Goal: Information Seeking & Learning: Learn about a topic

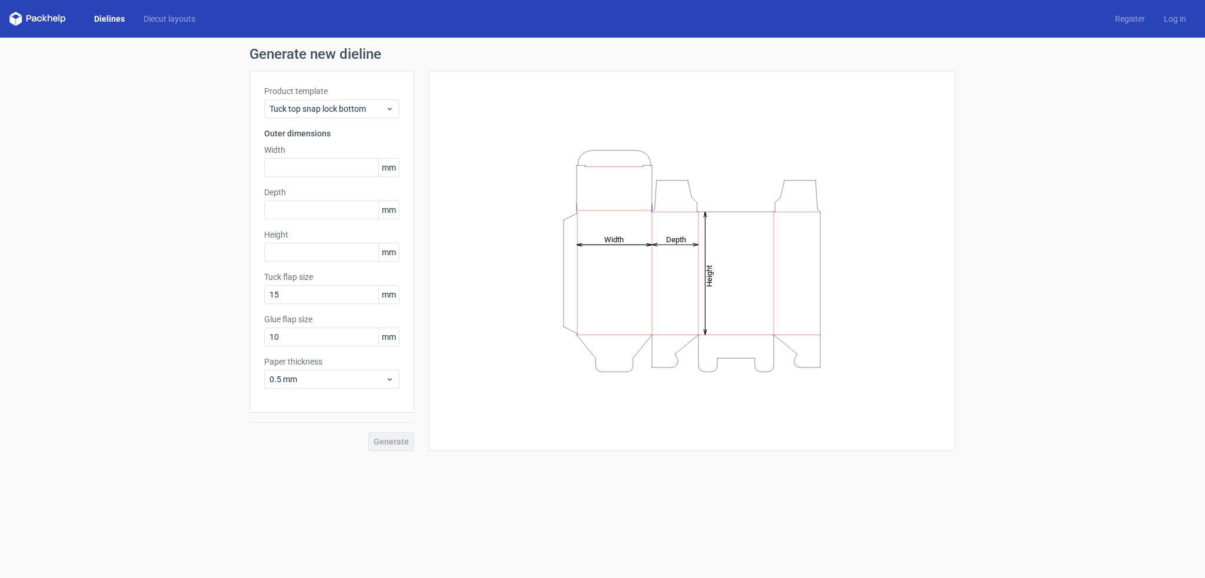
click at [321, 96] on label "Product template" at bounding box center [331, 91] width 135 height 12
click at [320, 109] on span "Tuck top snap lock bottom" at bounding box center [328, 109] width 116 height 12
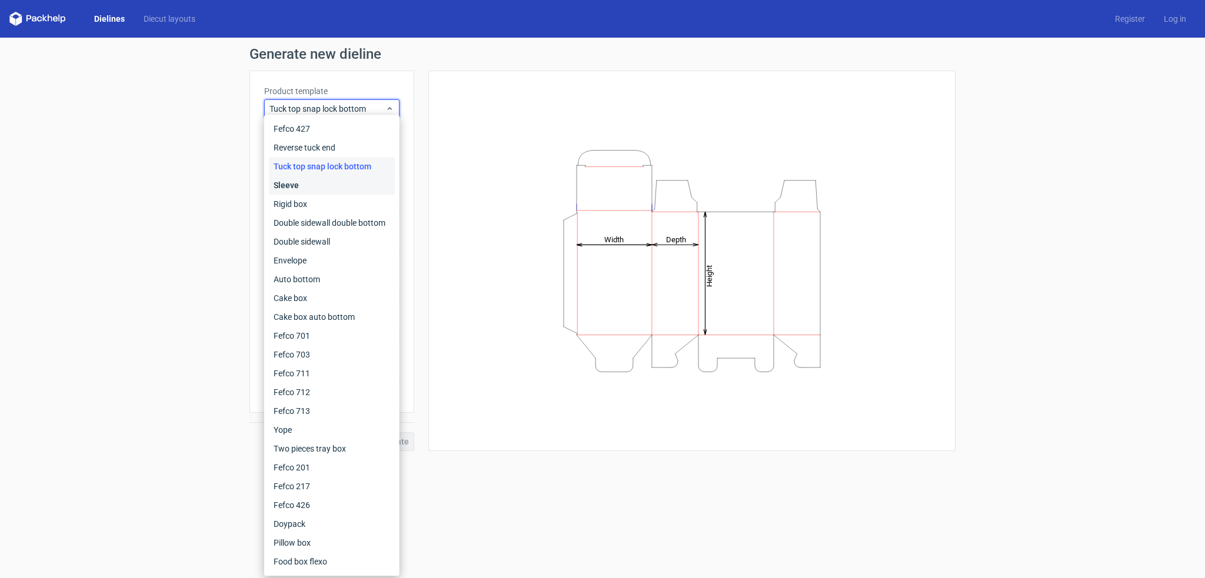
click at [310, 189] on div "Sleeve" at bounding box center [332, 185] width 126 height 19
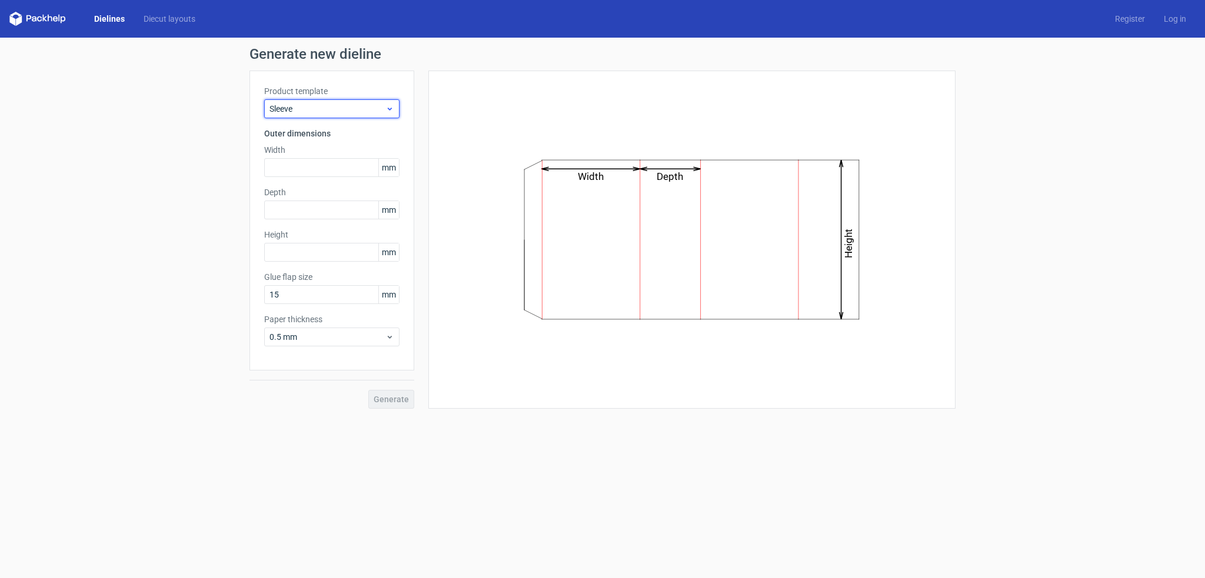
click at [313, 106] on span "Sleeve" at bounding box center [328, 109] width 116 height 12
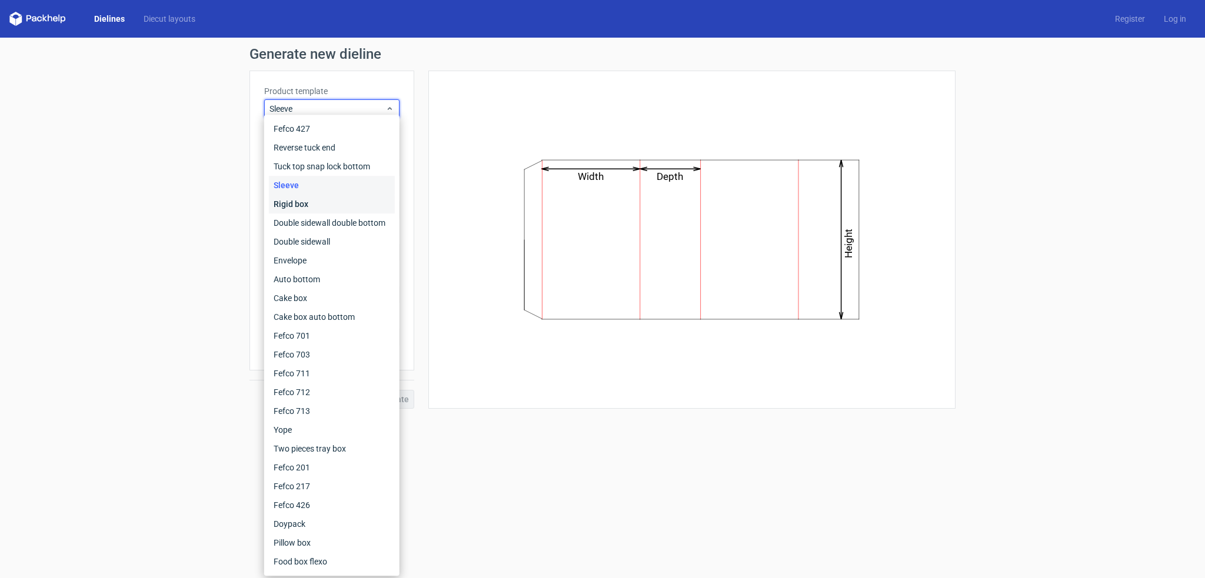
click at [311, 195] on div "Rigid box" at bounding box center [332, 204] width 126 height 19
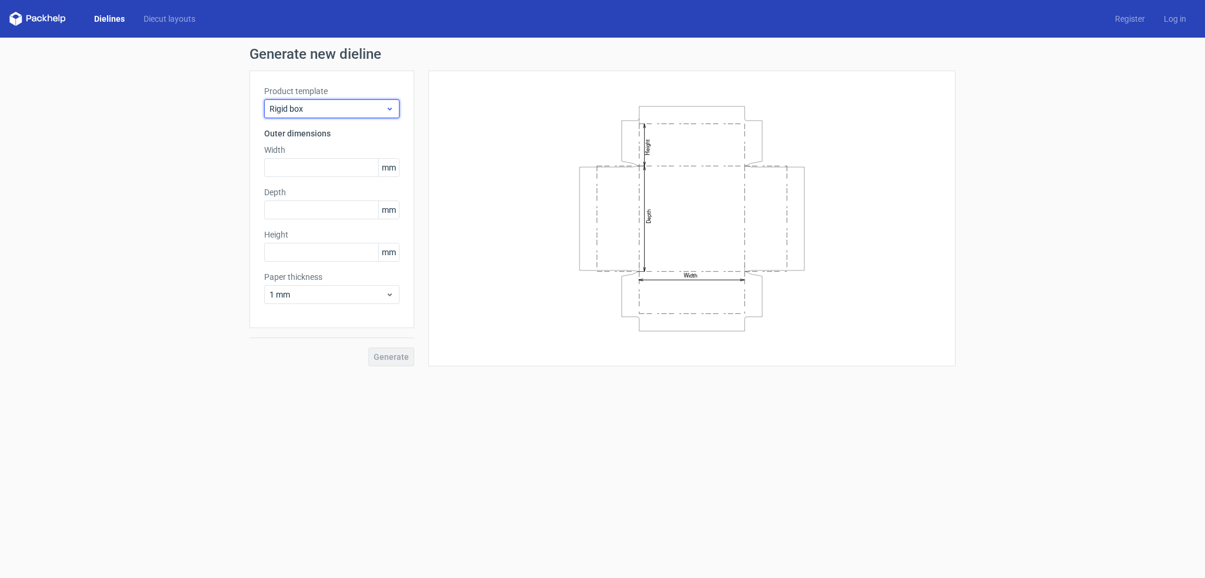
click at [317, 105] on span "Rigid box" at bounding box center [328, 109] width 116 height 12
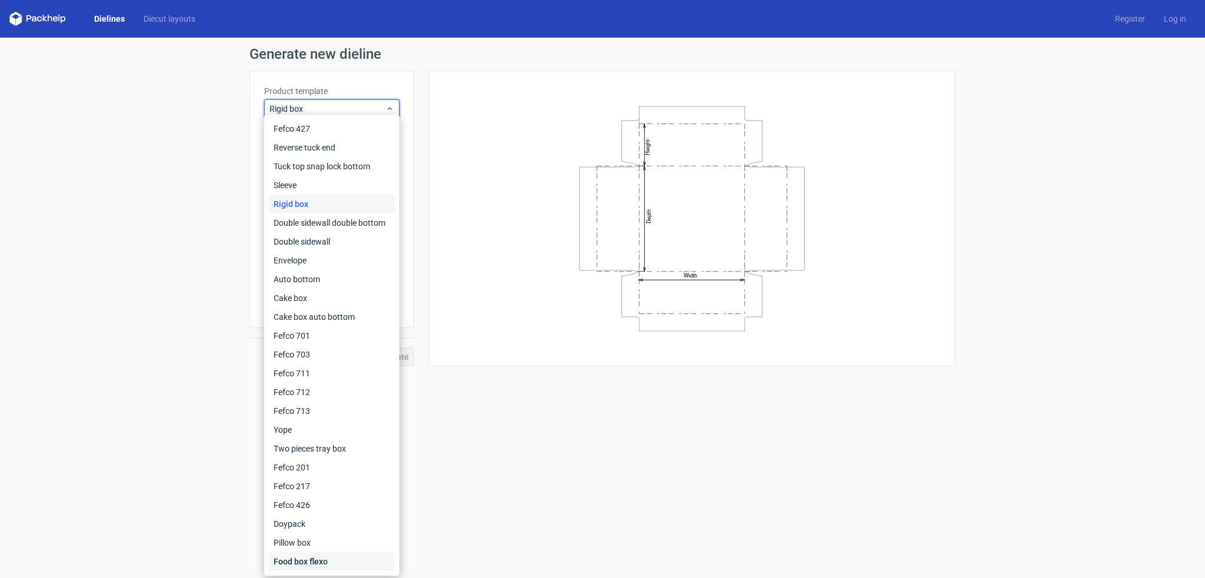
click at [294, 564] on div "Food box flexo" at bounding box center [332, 562] width 126 height 19
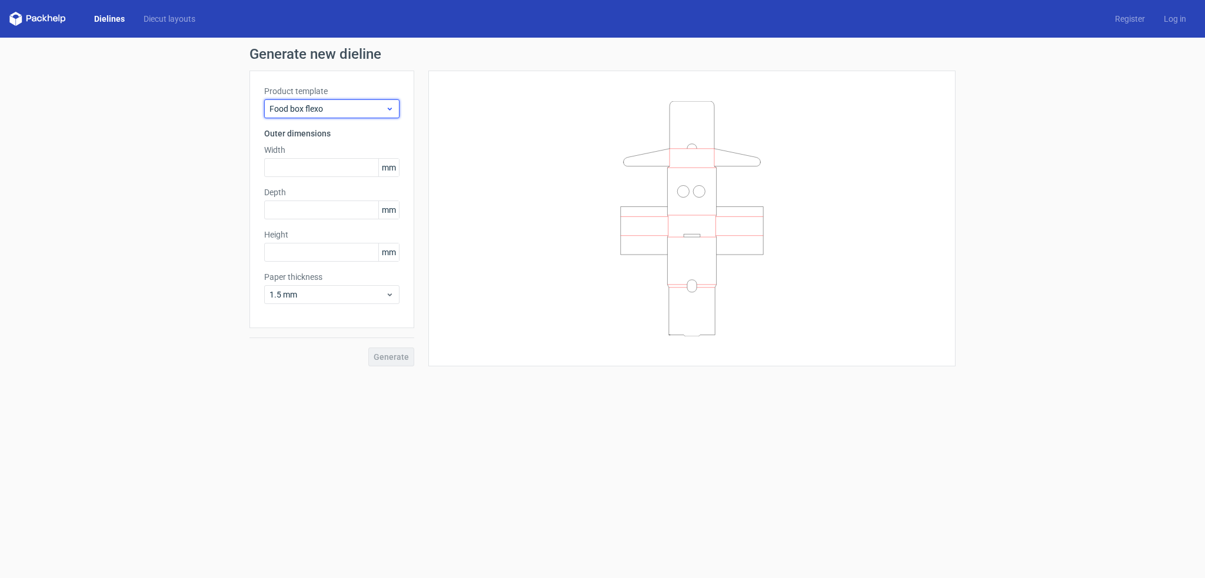
click at [298, 110] on span "Food box flexo" at bounding box center [328, 109] width 116 height 12
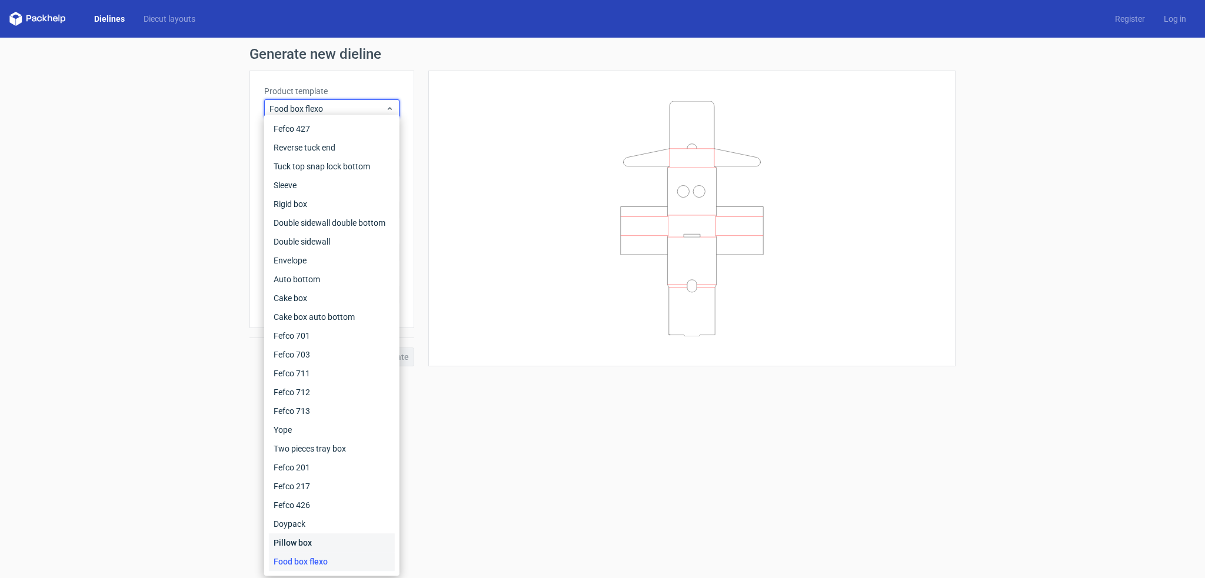
click at [284, 538] on div "Pillow box" at bounding box center [332, 543] width 126 height 19
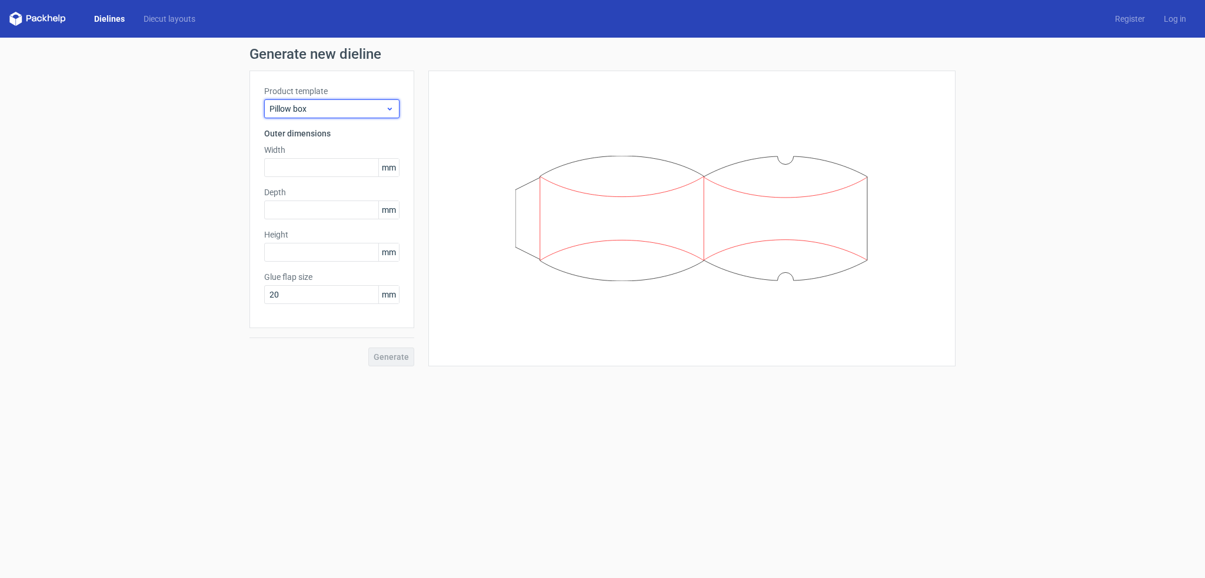
click at [300, 103] on span "Pillow box" at bounding box center [328, 109] width 116 height 12
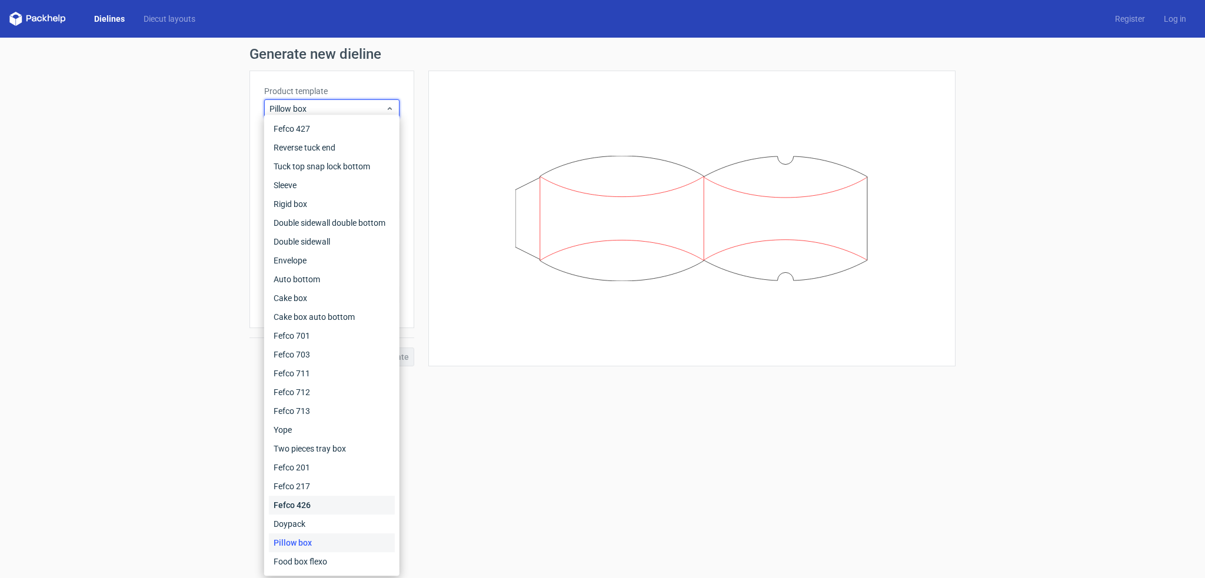
click at [301, 510] on div "Fefco 426" at bounding box center [332, 505] width 126 height 19
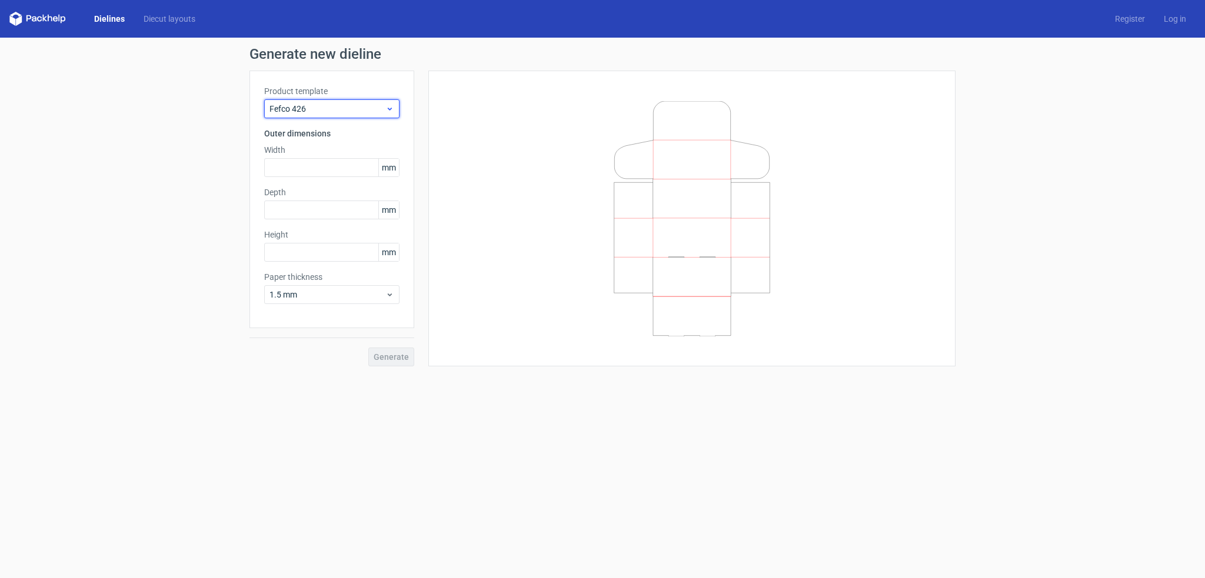
click at [321, 112] on span "Fefco 426" at bounding box center [328, 109] width 116 height 12
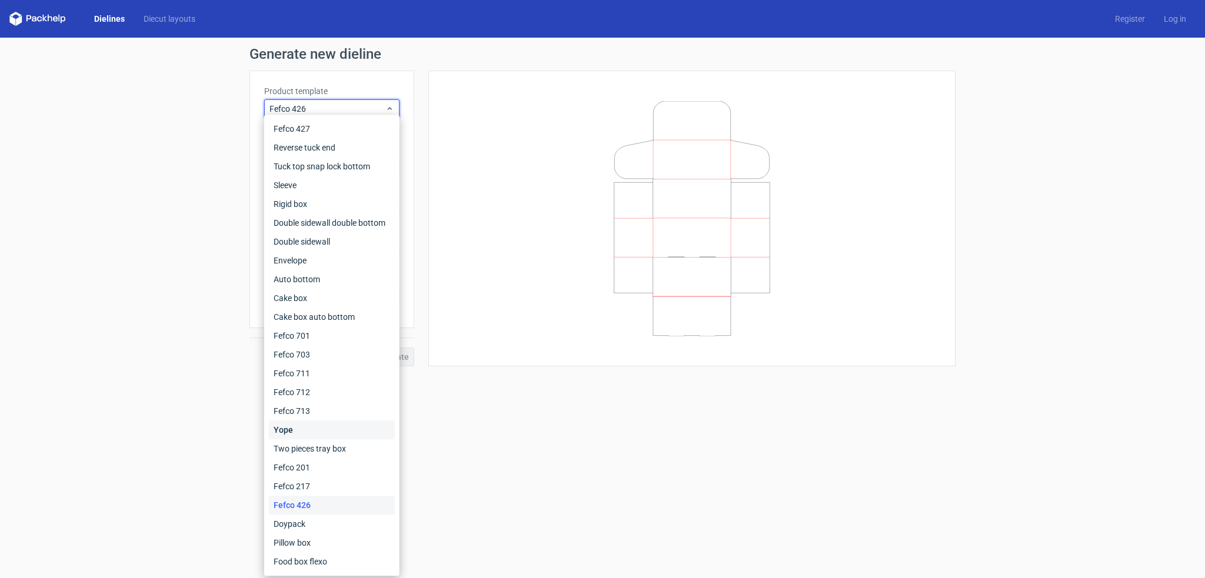
click at [292, 437] on div "Yope" at bounding box center [332, 430] width 126 height 19
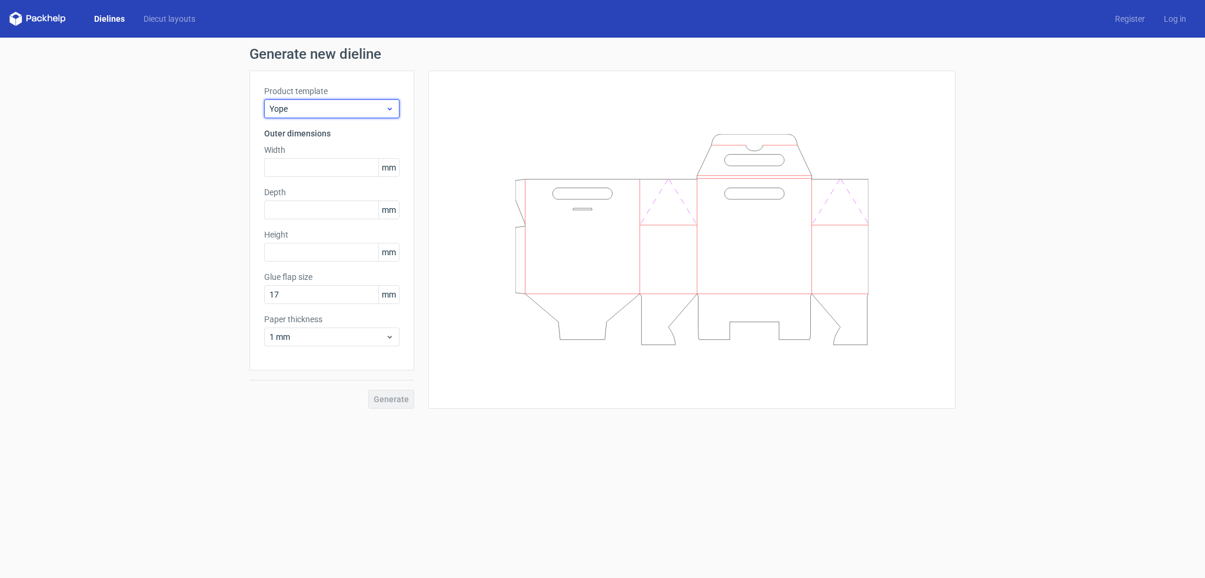
click at [315, 109] on span "Yope" at bounding box center [328, 109] width 116 height 12
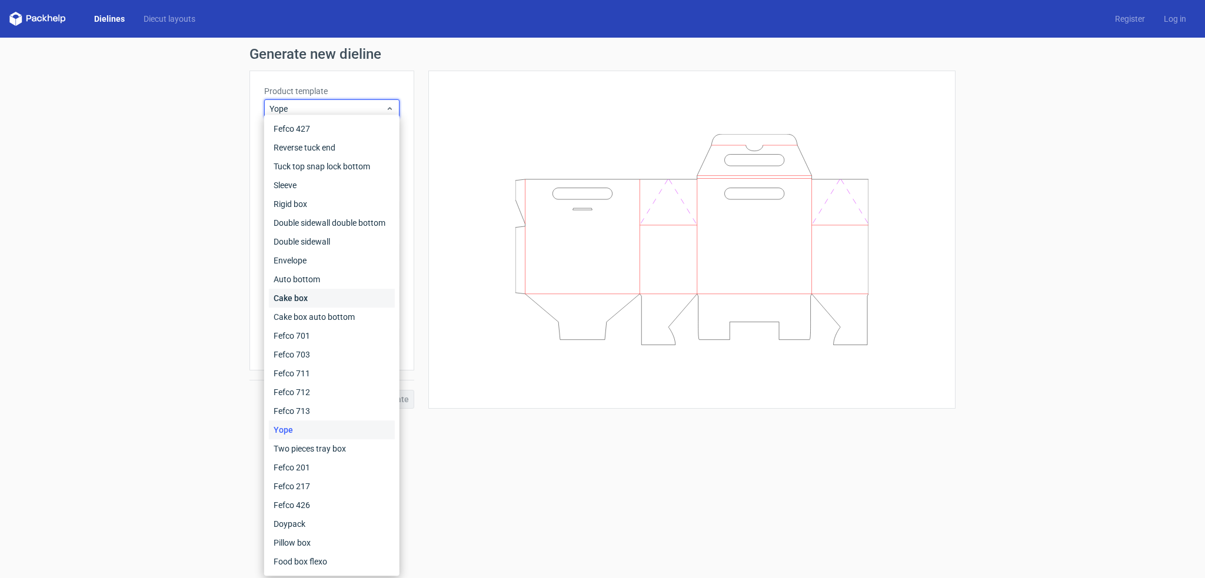
click at [296, 298] on div "Cake box" at bounding box center [332, 298] width 126 height 19
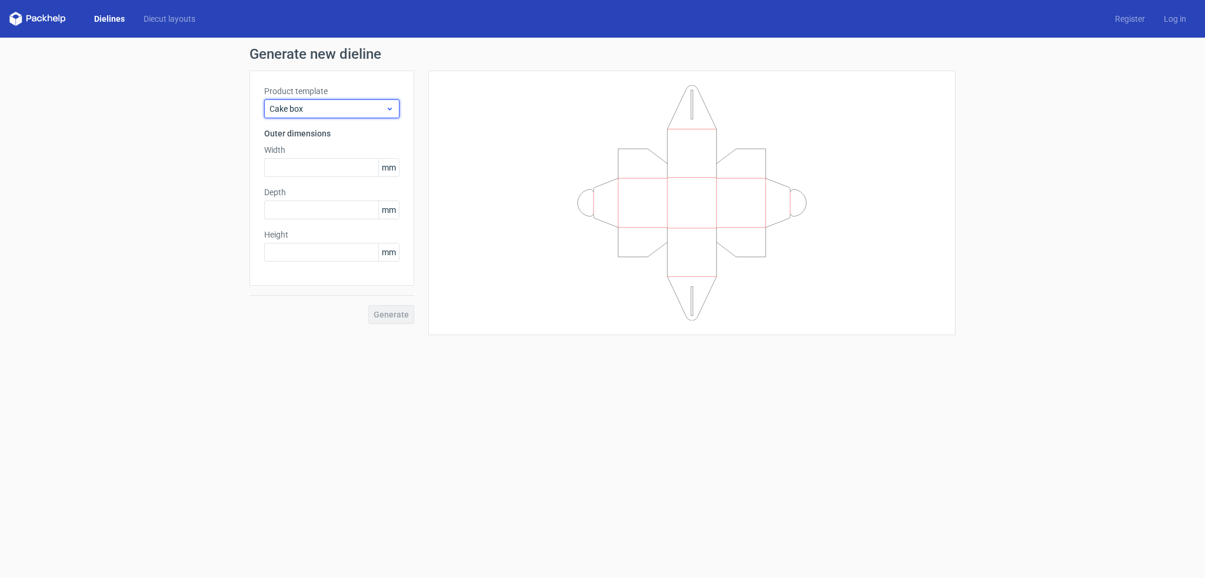
click at [321, 108] on span "Cake box" at bounding box center [328, 109] width 116 height 12
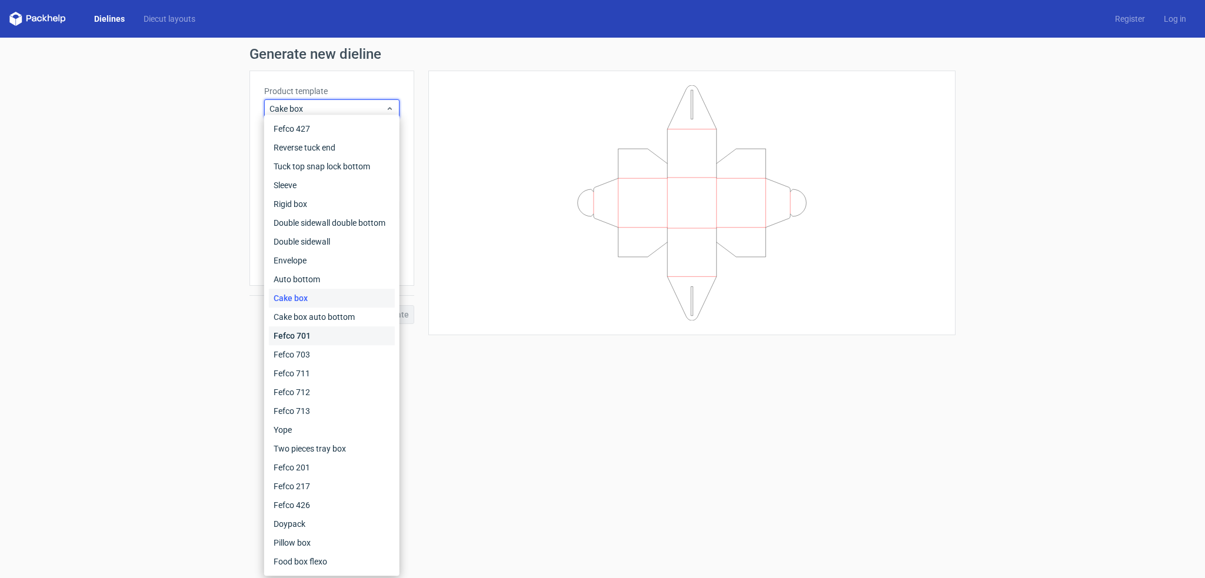
click at [305, 340] on div "Fefco 701" at bounding box center [332, 336] width 126 height 19
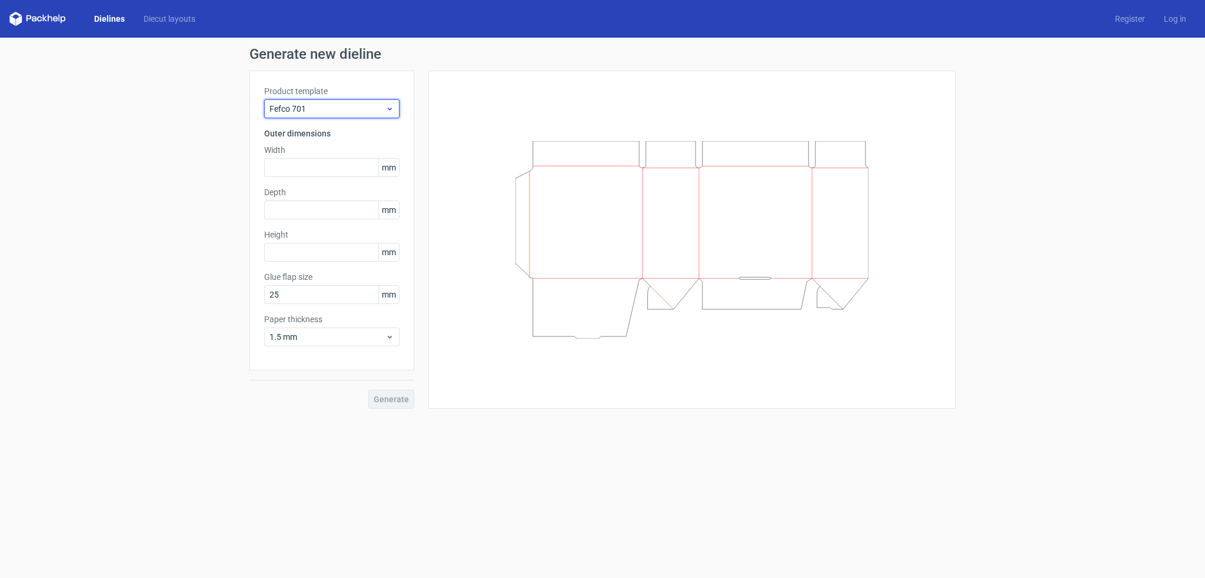
click at [320, 103] on span "Fefco 701" at bounding box center [328, 109] width 116 height 12
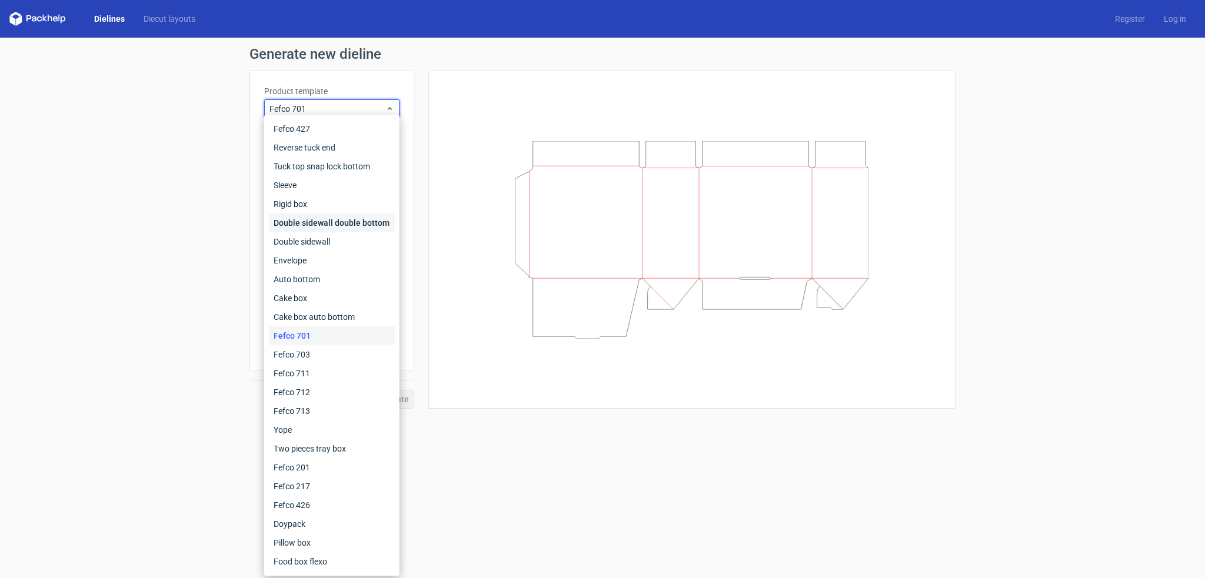
click at [304, 224] on div "Double sidewall double bottom" at bounding box center [332, 223] width 126 height 19
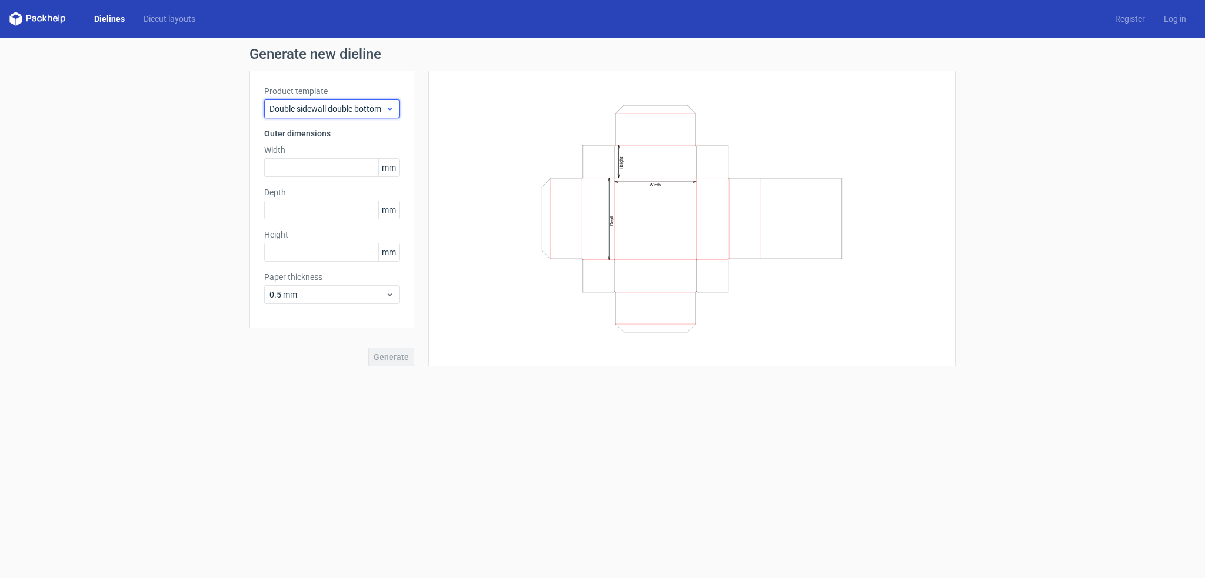
click at [320, 111] on span "Double sidewall double bottom" at bounding box center [328, 109] width 116 height 12
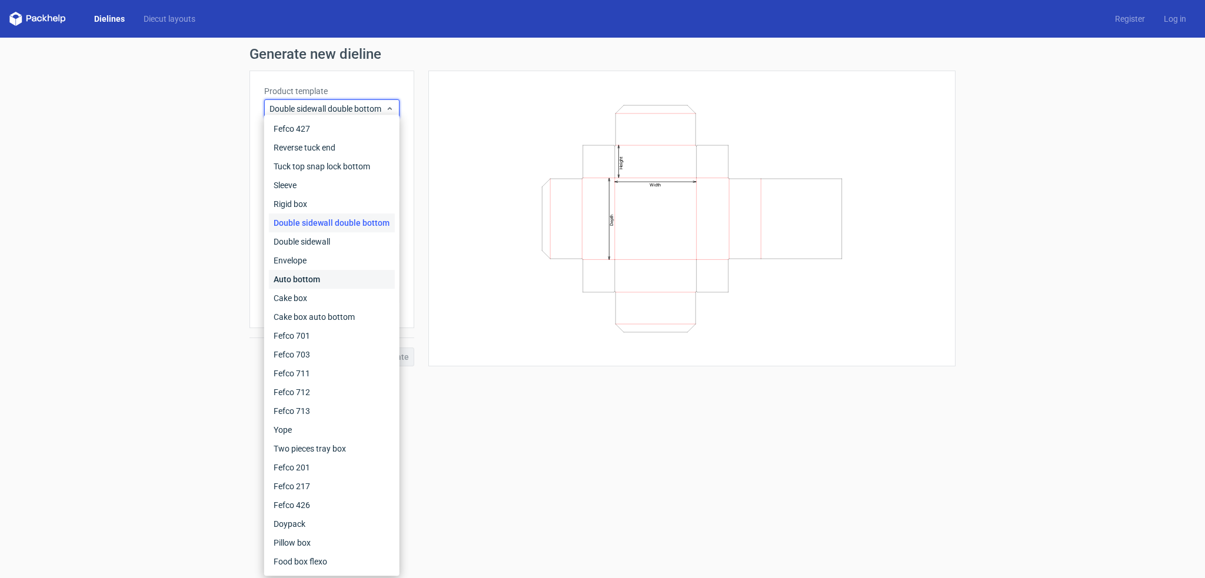
click at [291, 277] on div "Auto bottom" at bounding box center [332, 279] width 126 height 19
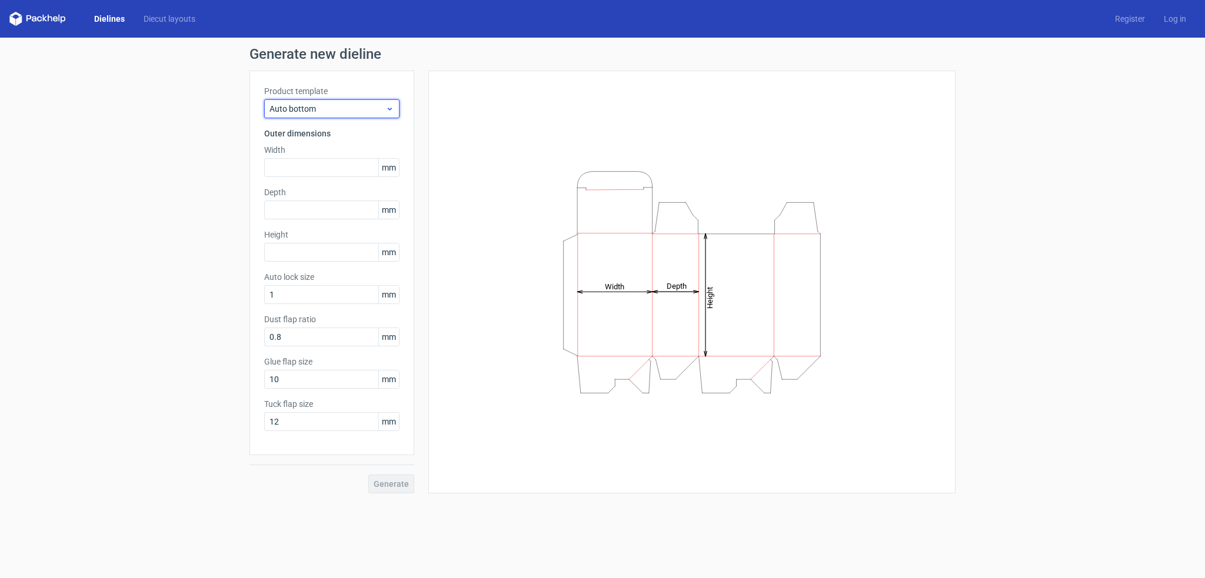
click at [322, 109] on span "Auto bottom" at bounding box center [328, 109] width 116 height 12
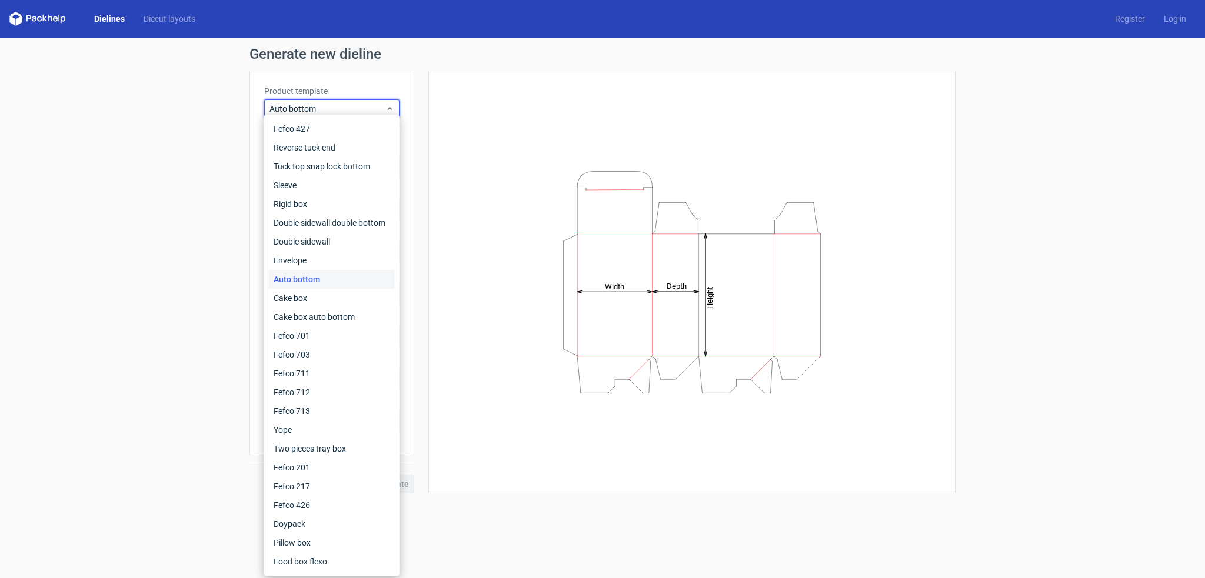
click at [656, 103] on div "Height Depth Width" at bounding box center [692, 282] width 498 height 394
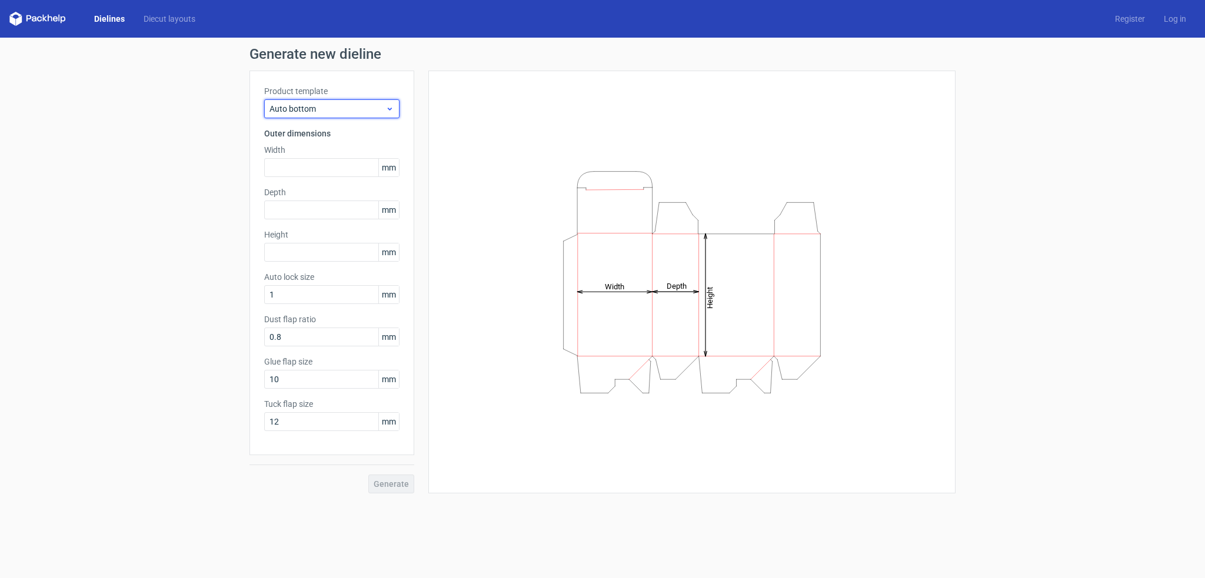
click at [339, 111] on span "Auto bottom" at bounding box center [328, 109] width 116 height 12
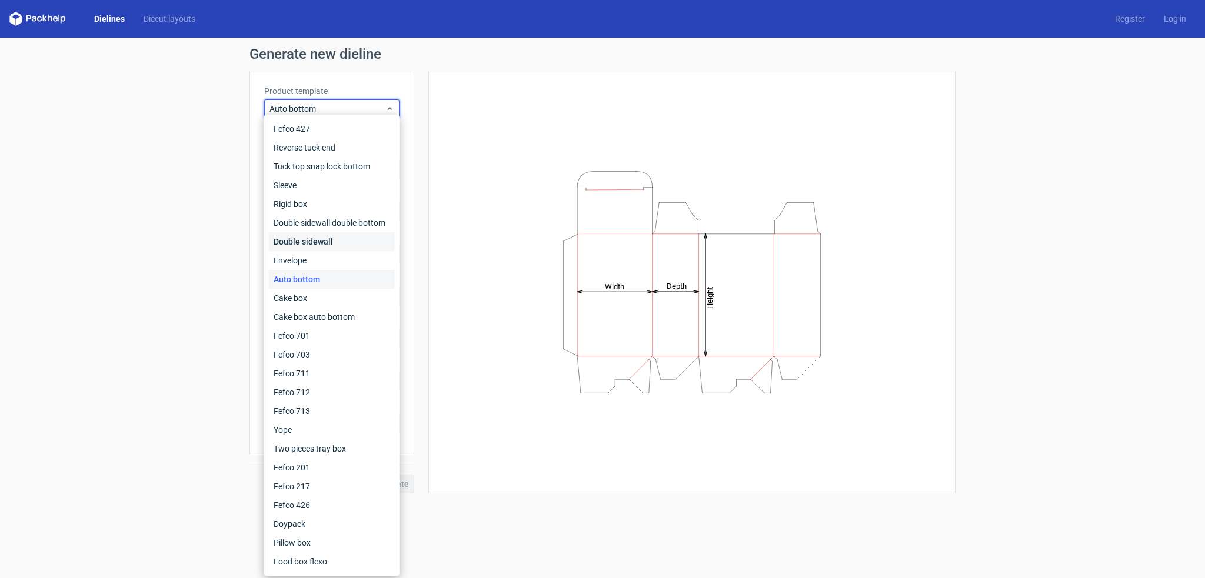
click at [332, 242] on div "Double sidewall" at bounding box center [332, 241] width 126 height 19
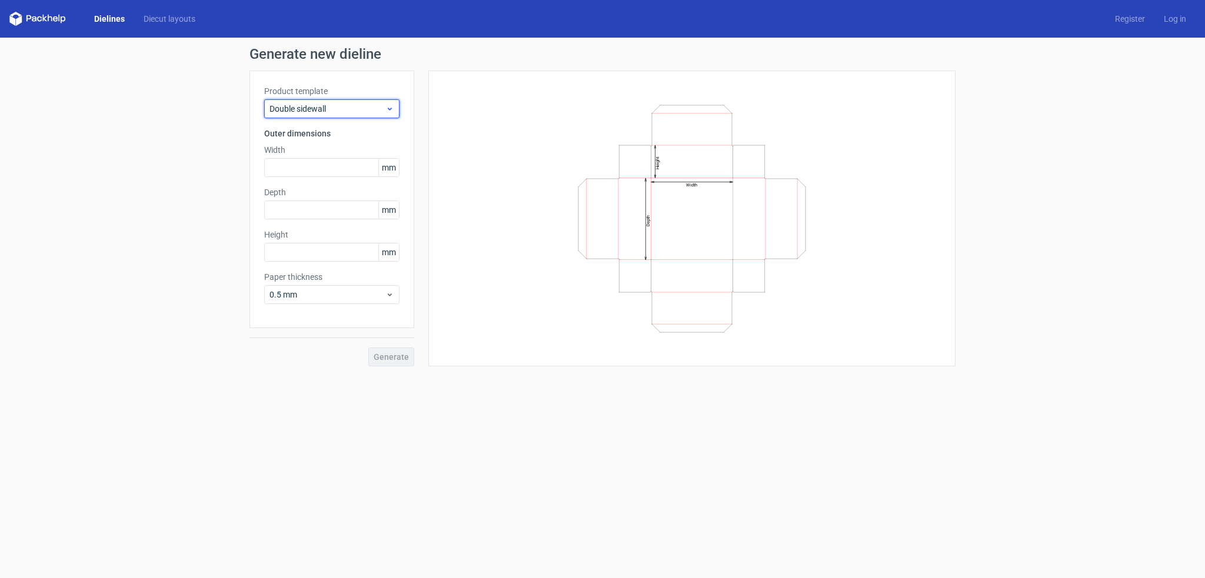
click at [334, 103] on div "Double sidewall" at bounding box center [331, 108] width 135 height 19
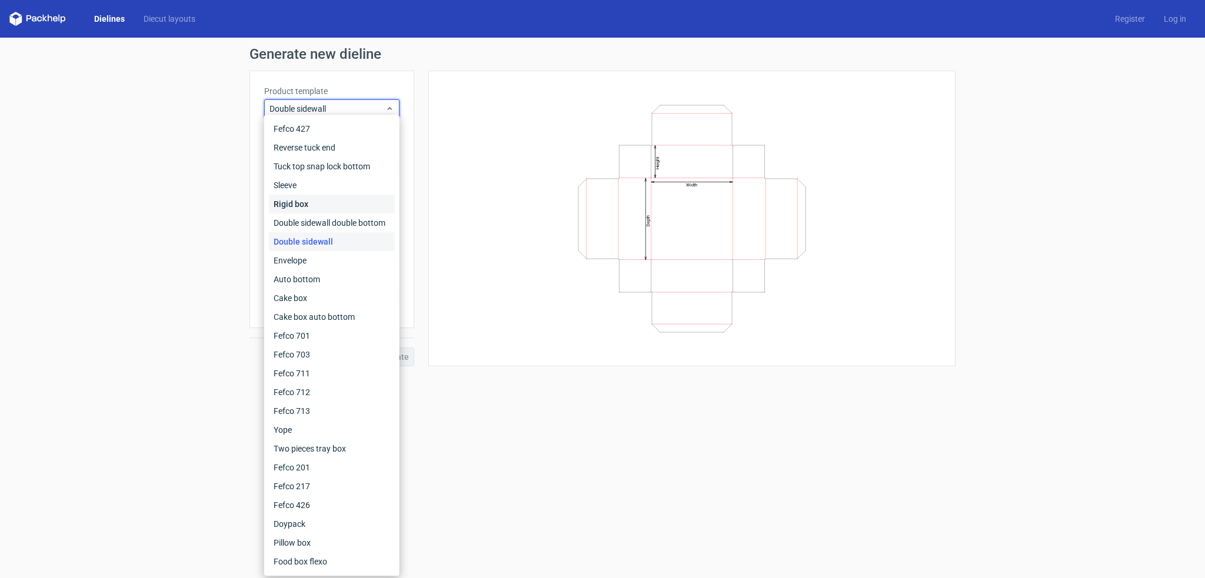
click at [337, 201] on div "Rigid box" at bounding box center [332, 204] width 126 height 19
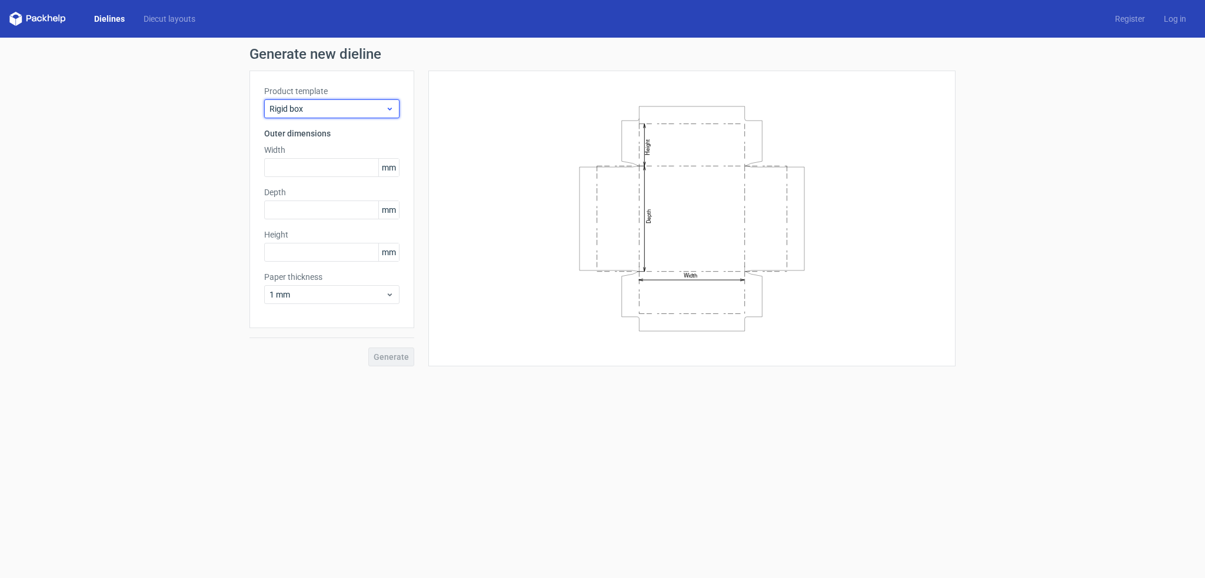
click at [324, 109] on span "Rigid box" at bounding box center [328, 109] width 116 height 12
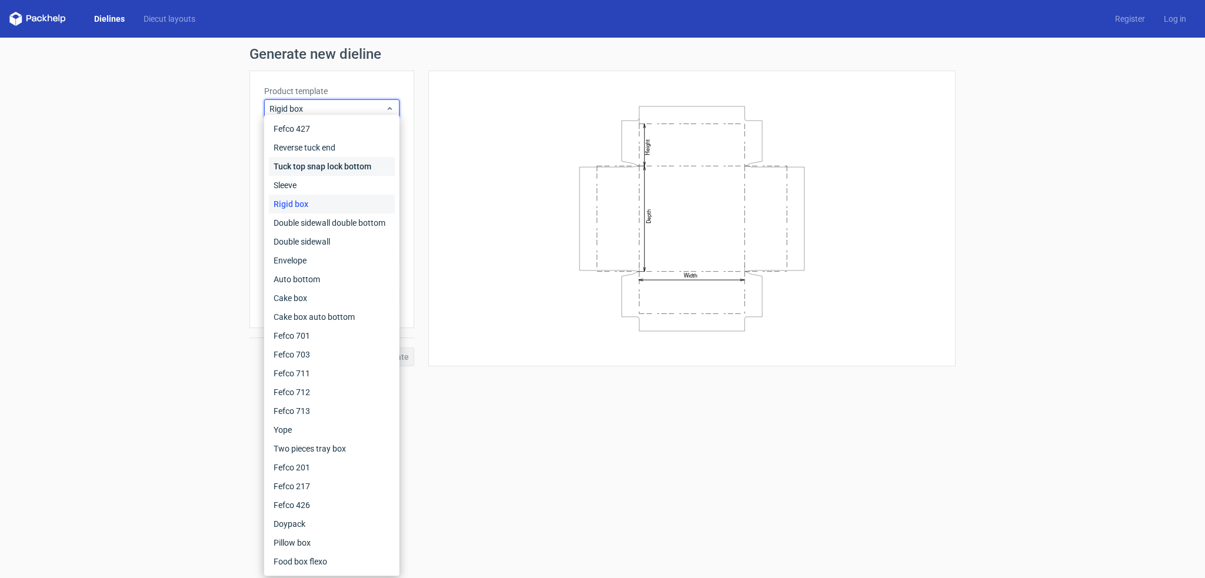
click at [327, 167] on div "Tuck top snap lock bottom" at bounding box center [332, 166] width 126 height 19
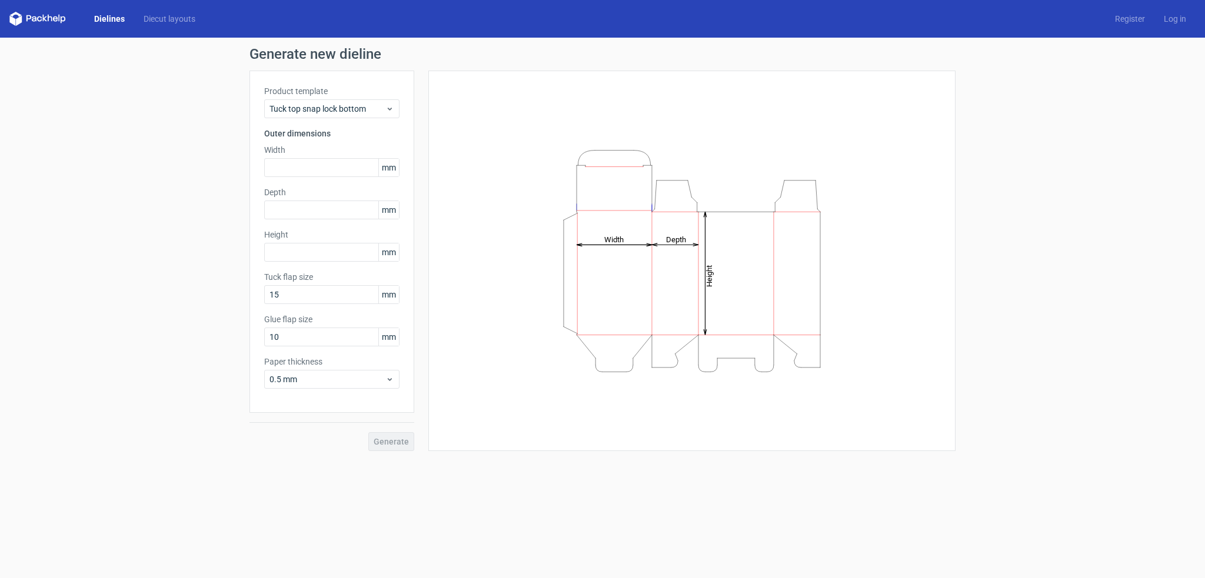
click at [326, 124] on div "Product template Tuck top snap lock bottom Outer dimensions Width mm Depth mm H…" at bounding box center [332, 242] width 165 height 342
click at [330, 111] on span "Tuck top snap lock bottom" at bounding box center [328, 109] width 116 height 12
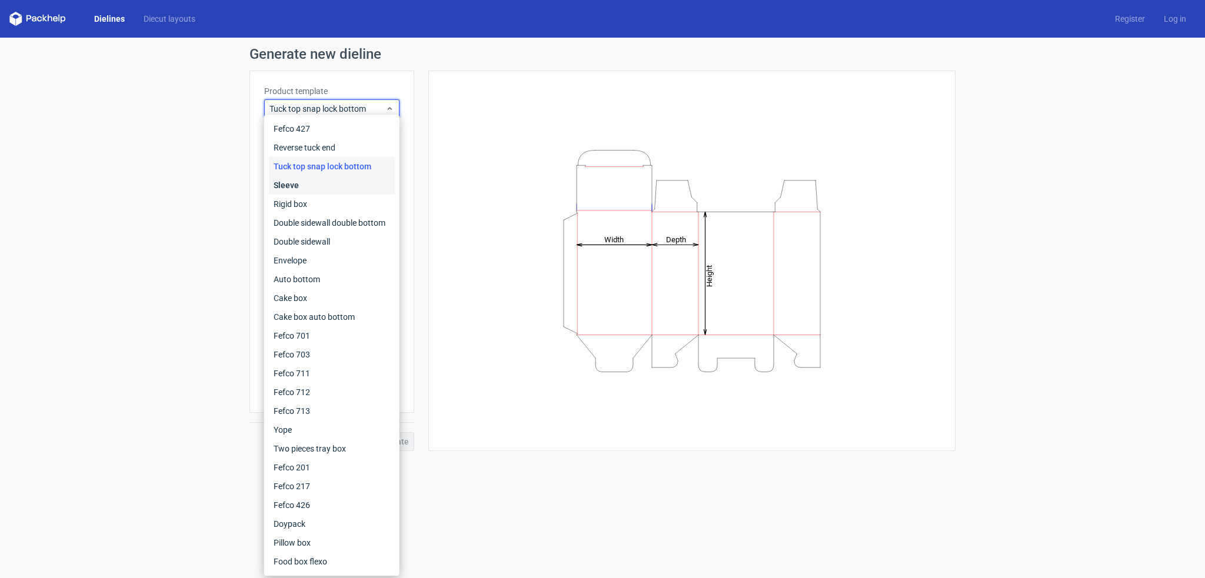
click at [309, 185] on div "Sleeve" at bounding box center [332, 185] width 126 height 19
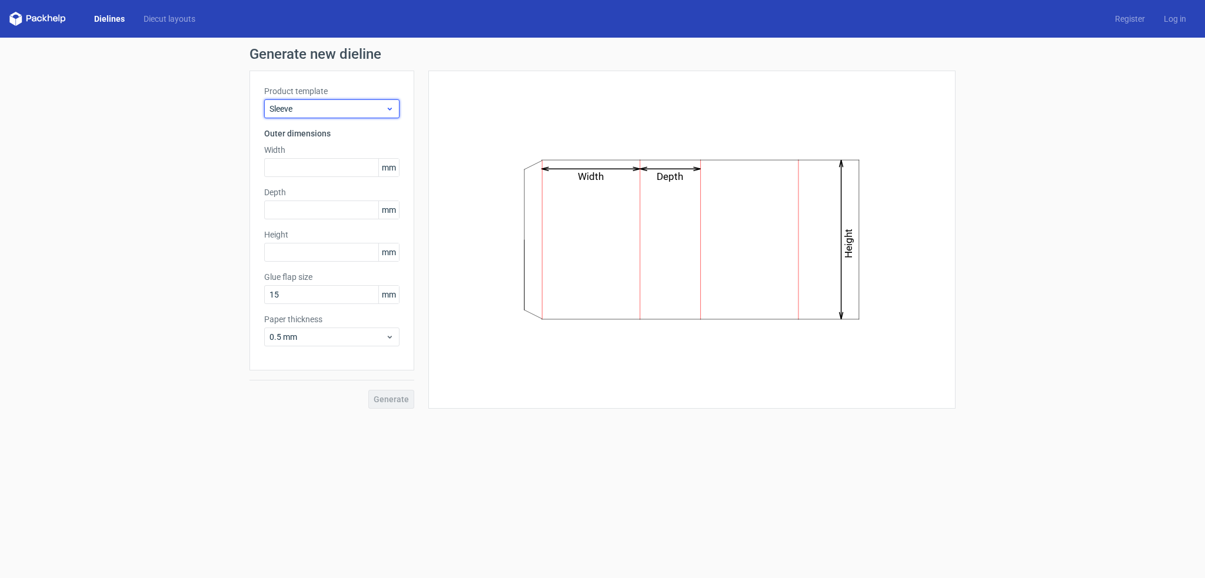
click at [313, 117] on div "Sleeve" at bounding box center [331, 108] width 135 height 19
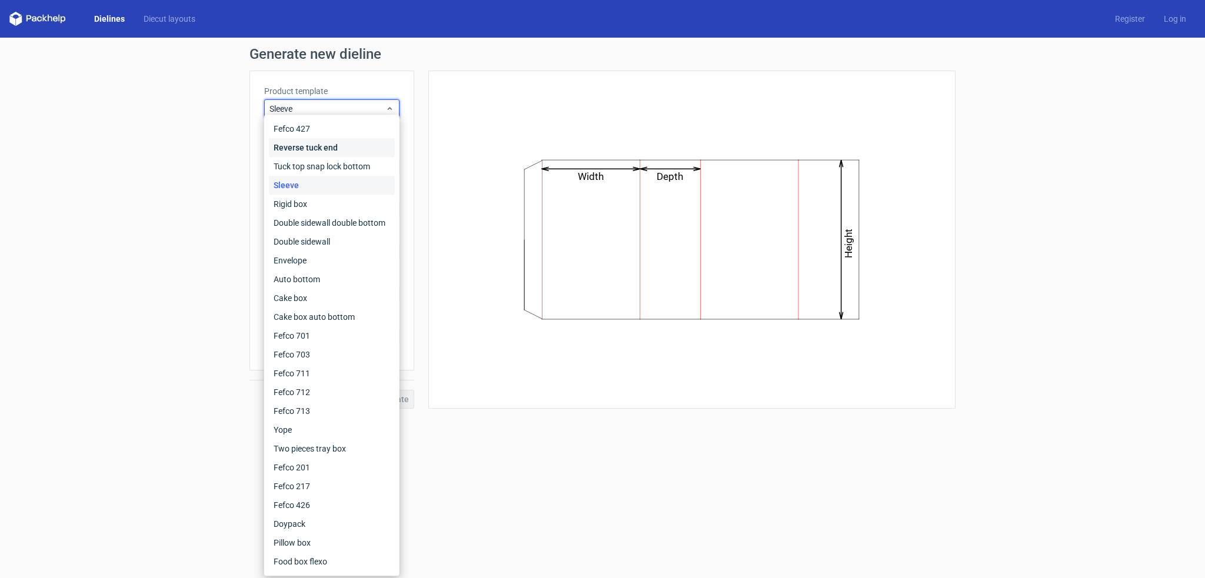
click at [303, 148] on div "Reverse tuck end" at bounding box center [332, 147] width 126 height 19
